Goal: Check status: Check status

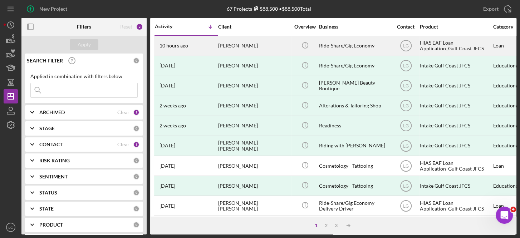
click at [454, 47] on div "HIAS EAF Loan Application_Gulf Coast JFCS" at bounding box center [455, 45] width 71 height 19
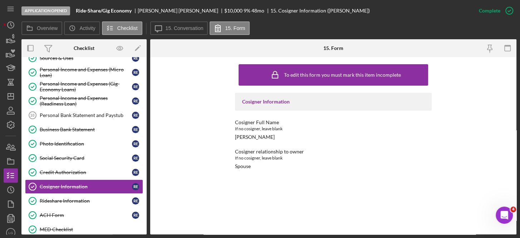
scroll to position [134, 0]
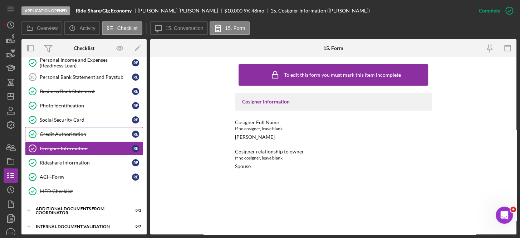
click at [71, 133] on div "Credit Authorization" at bounding box center [86, 135] width 92 height 6
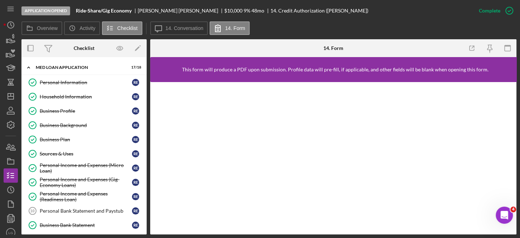
scroll to position [156, 0]
